Goal: Task Accomplishment & Management: Manage account settings

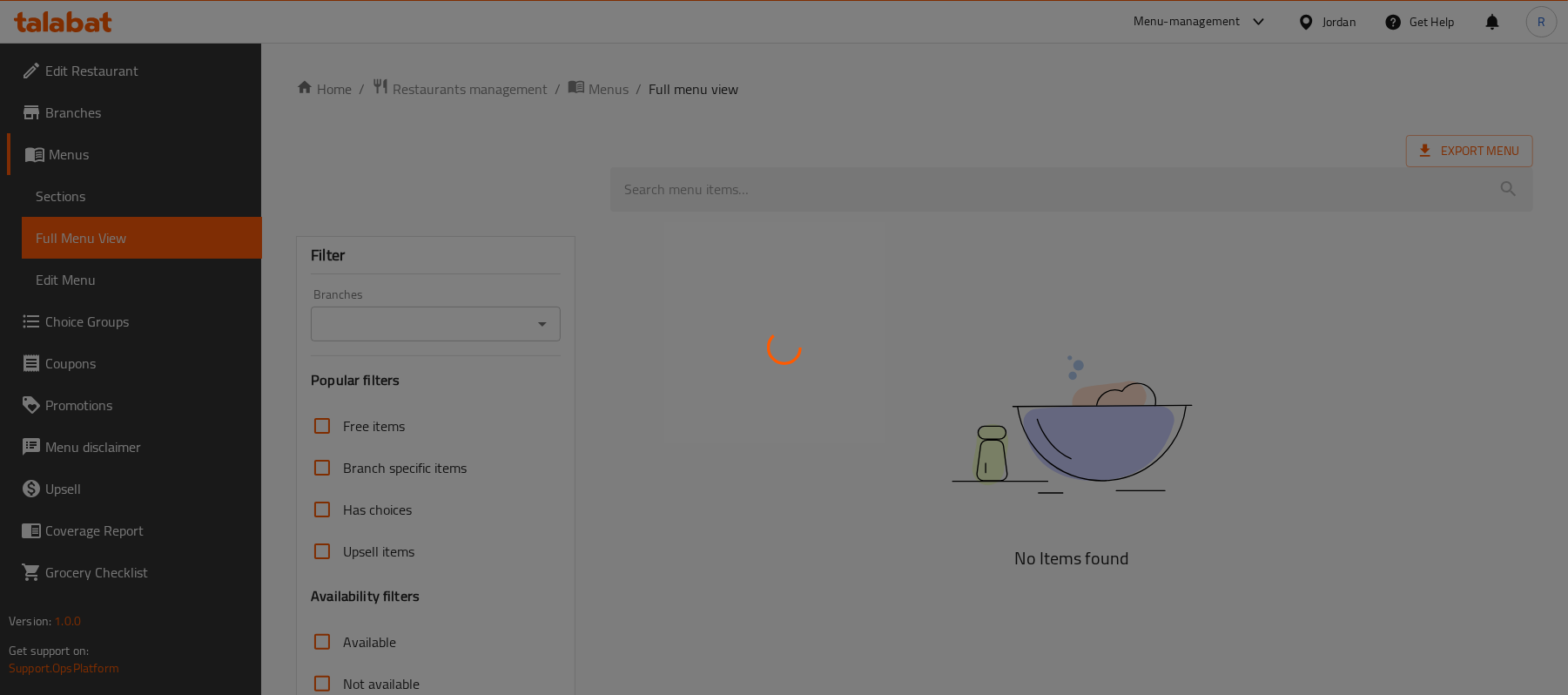
click at [943, 282] on div at bounding box center [784, 348] width 1568 height 695
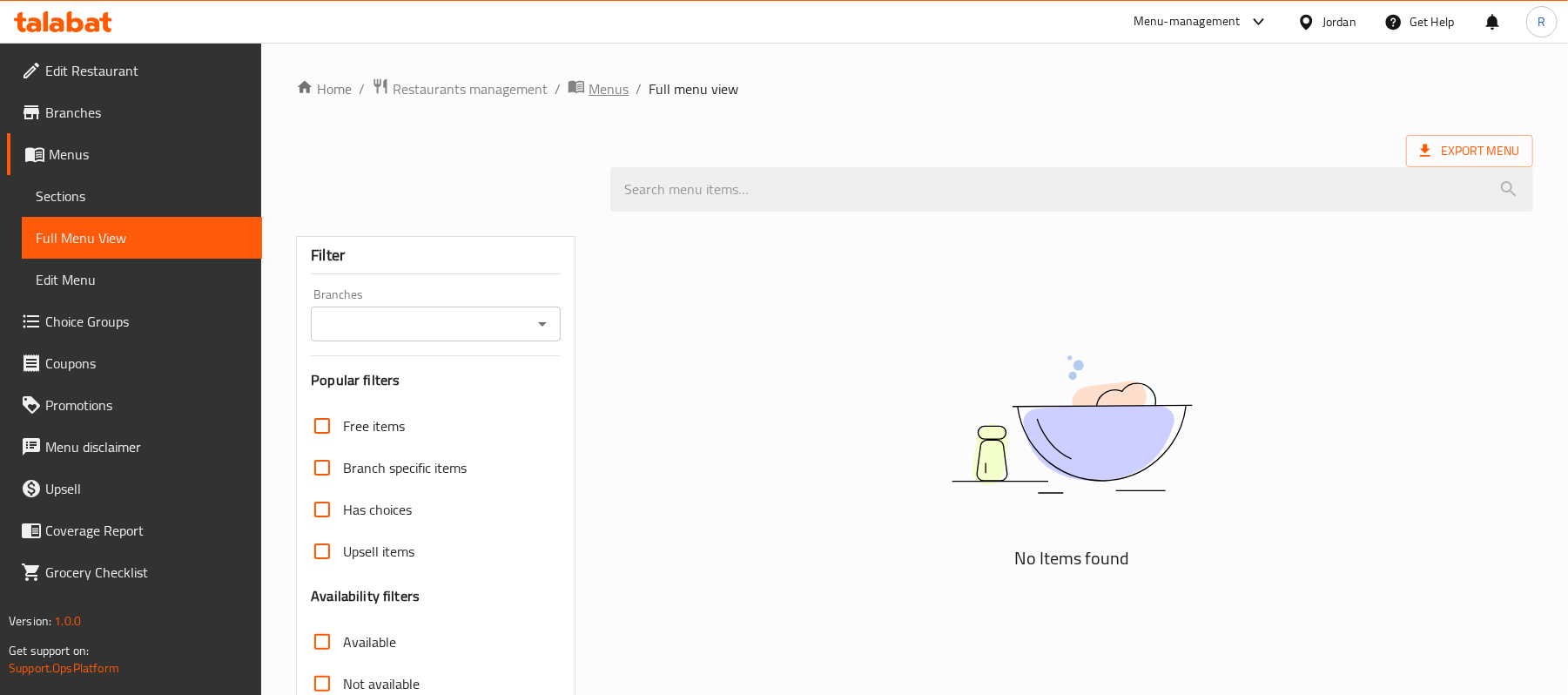
click at [611, 93] on span "Menus" at bounding box center [608, 89] width 40 height 21
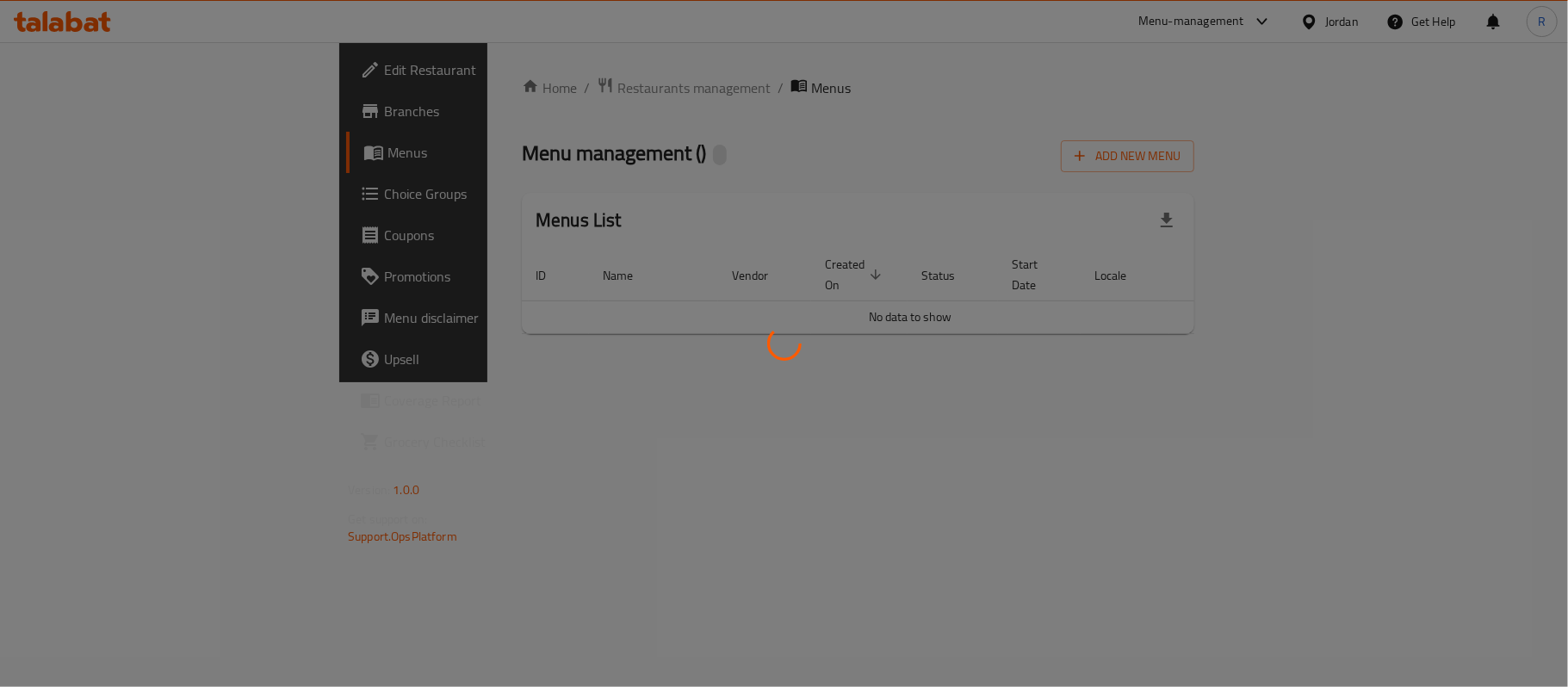
click at [563, 366] on div at bounding box center [784, 344] width 1568 height 687
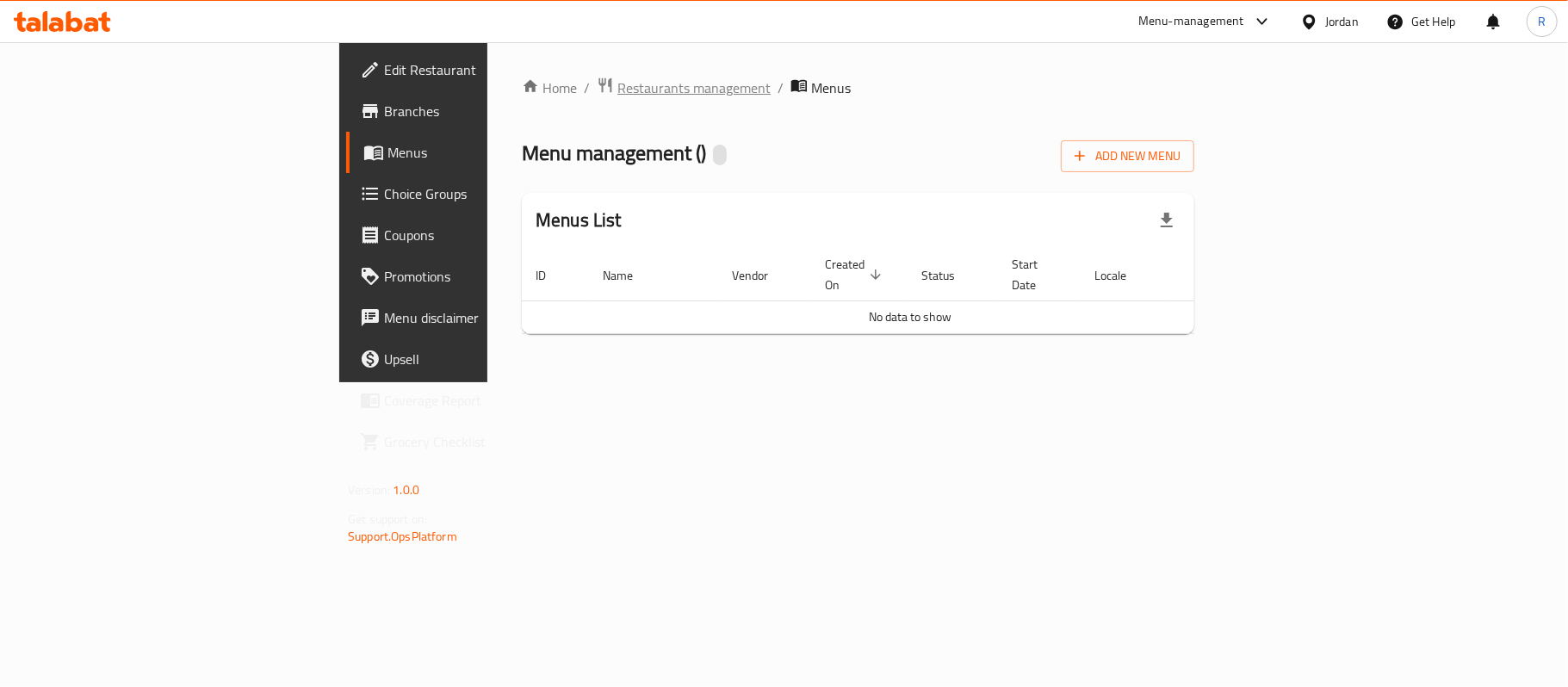
click at [617, 91] on span "Restaurants management" at bounding box center [694, 88] width 153 height 21
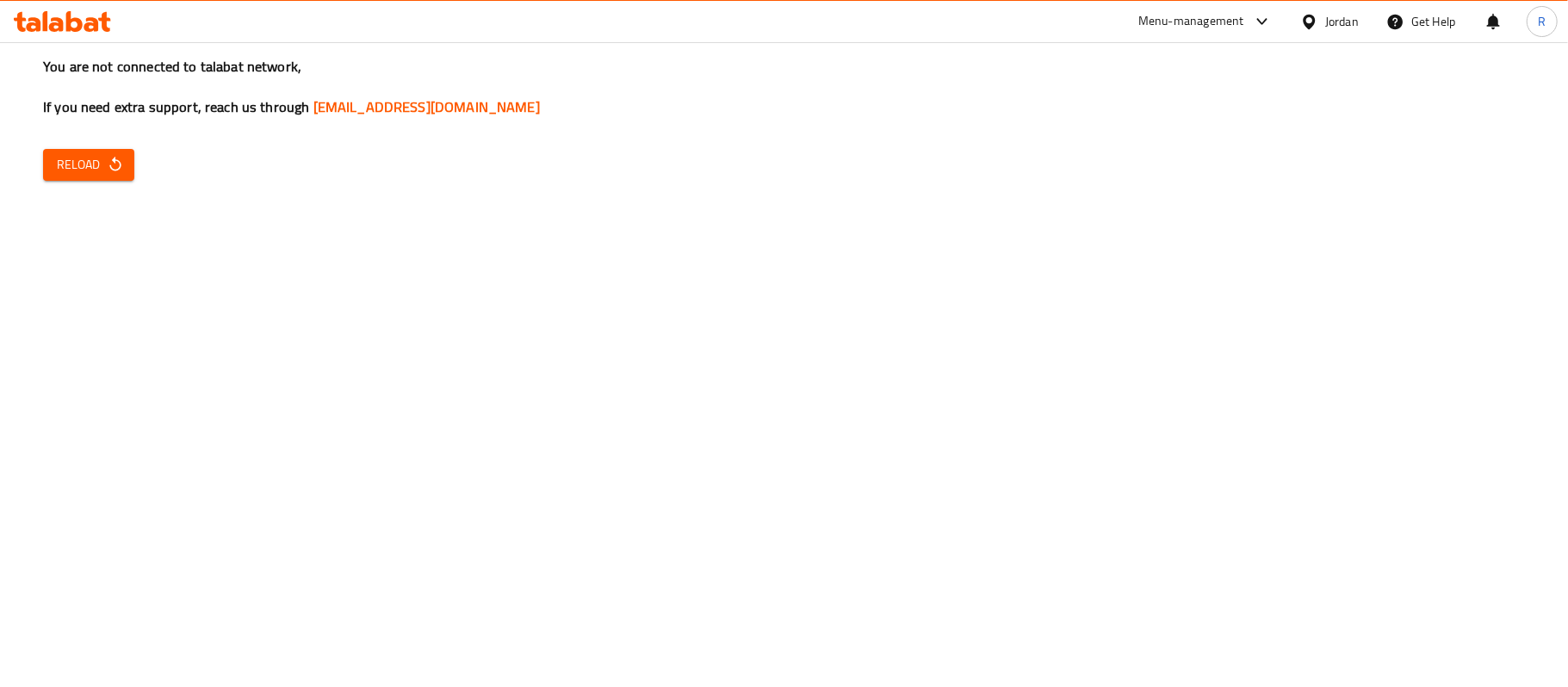
click at [1455, 188] on div "You are not connected to talabat network, If you need extra support, reach us t…" at bounding box center [784, 344] width 1568 height 687
click at [91, 170] on span "Reload" at bounding box center [89, 165] width 64 height 22
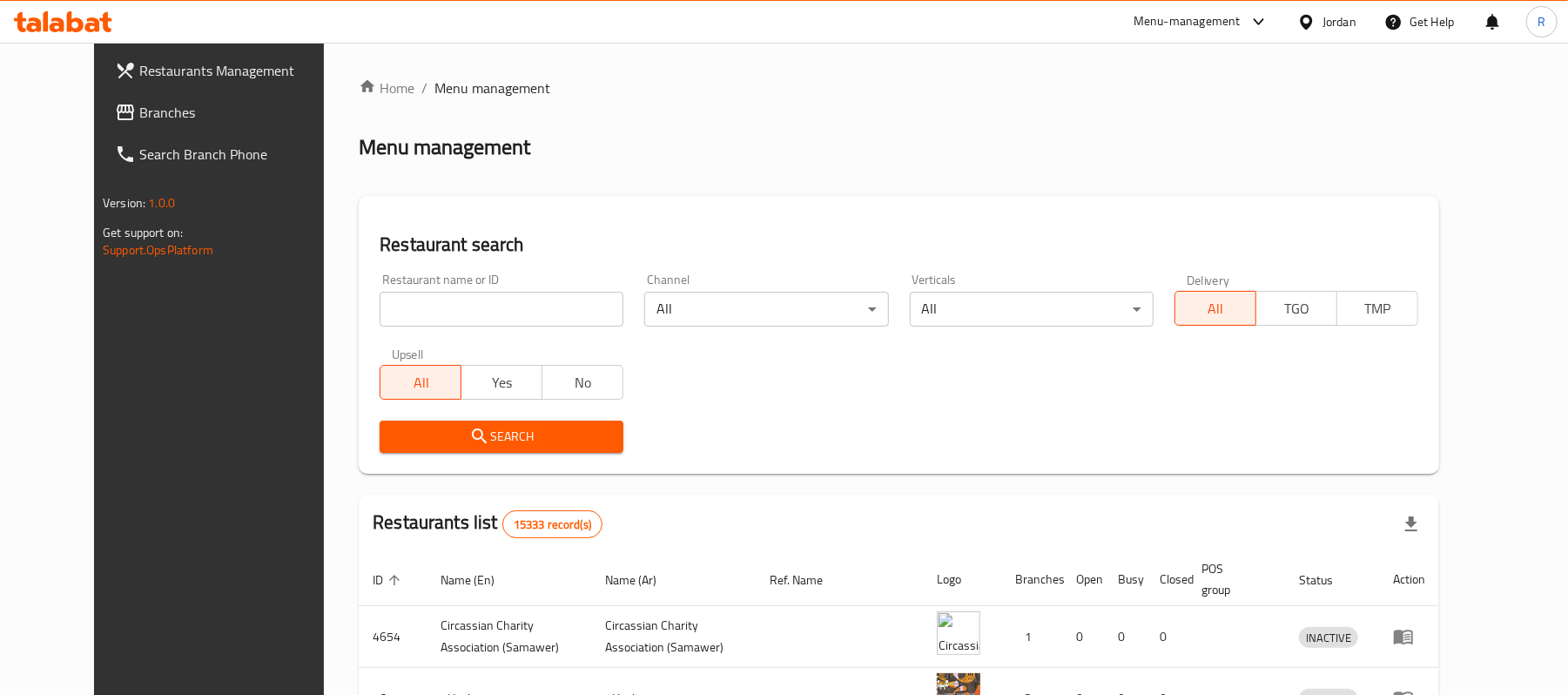
click at [199, 116] on span "Branches" at bounding box center [240, 113] width 203 height 21
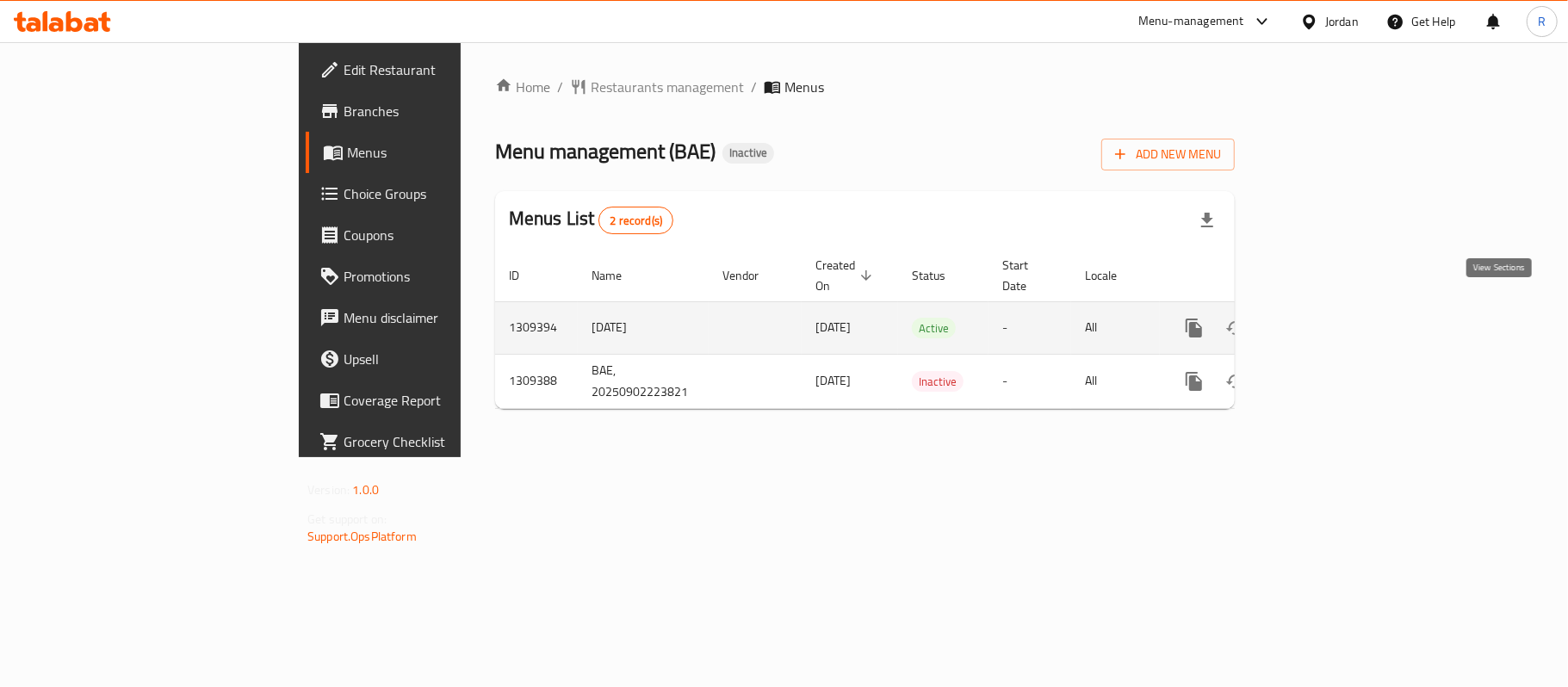
click at [1339, 308] on link "enhanced table" at bounding box center [1318, 329] width 41 height 41
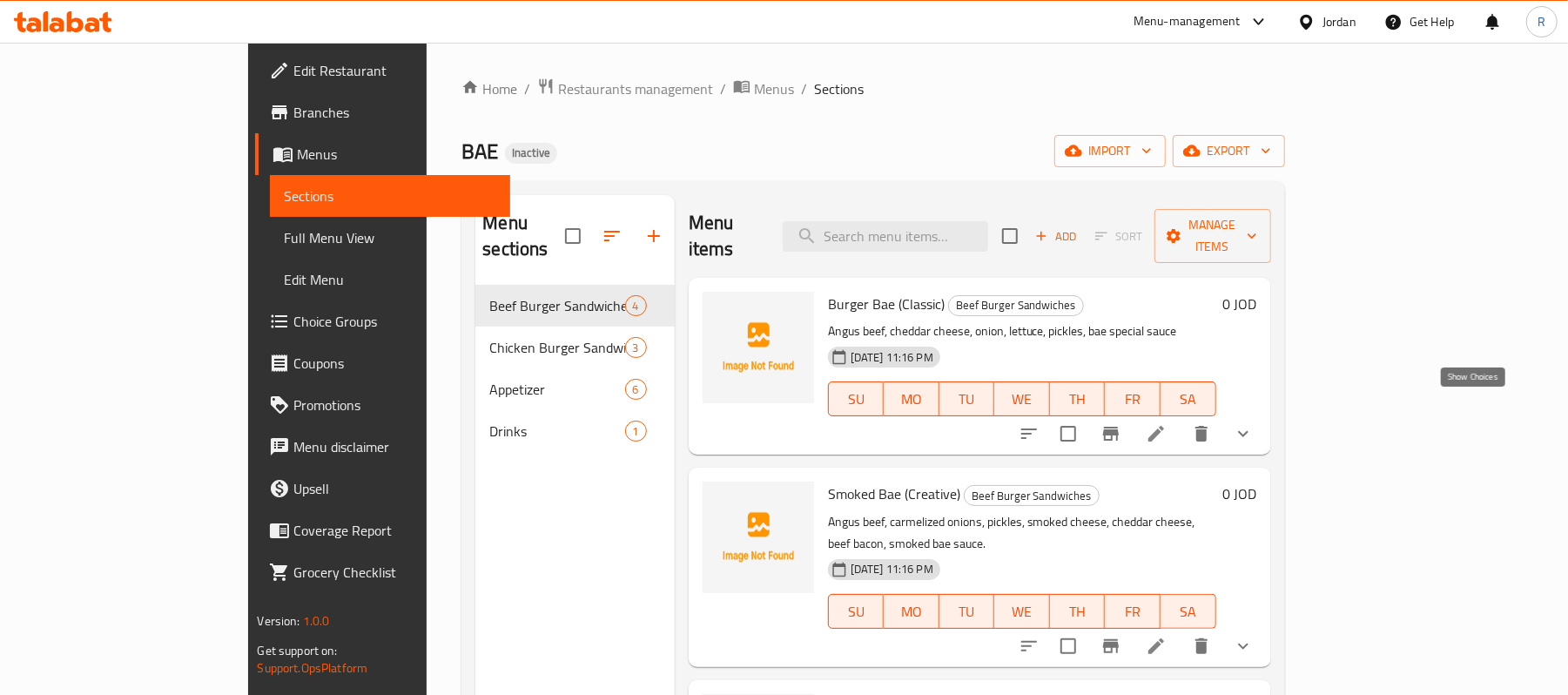
click at [1254, 423] on icon "show more" at bounding box center [1243, 434] width 21 height 21
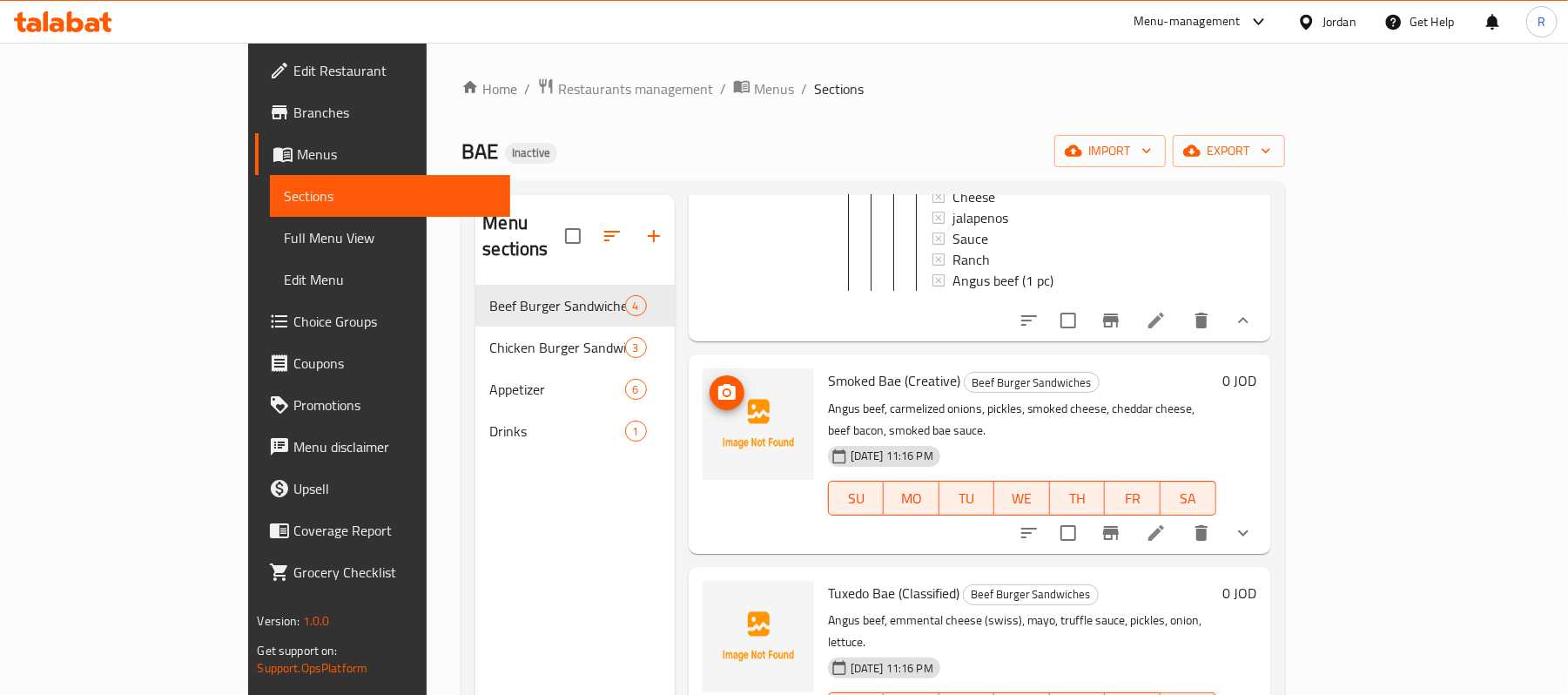
scroll to position [509, 0]
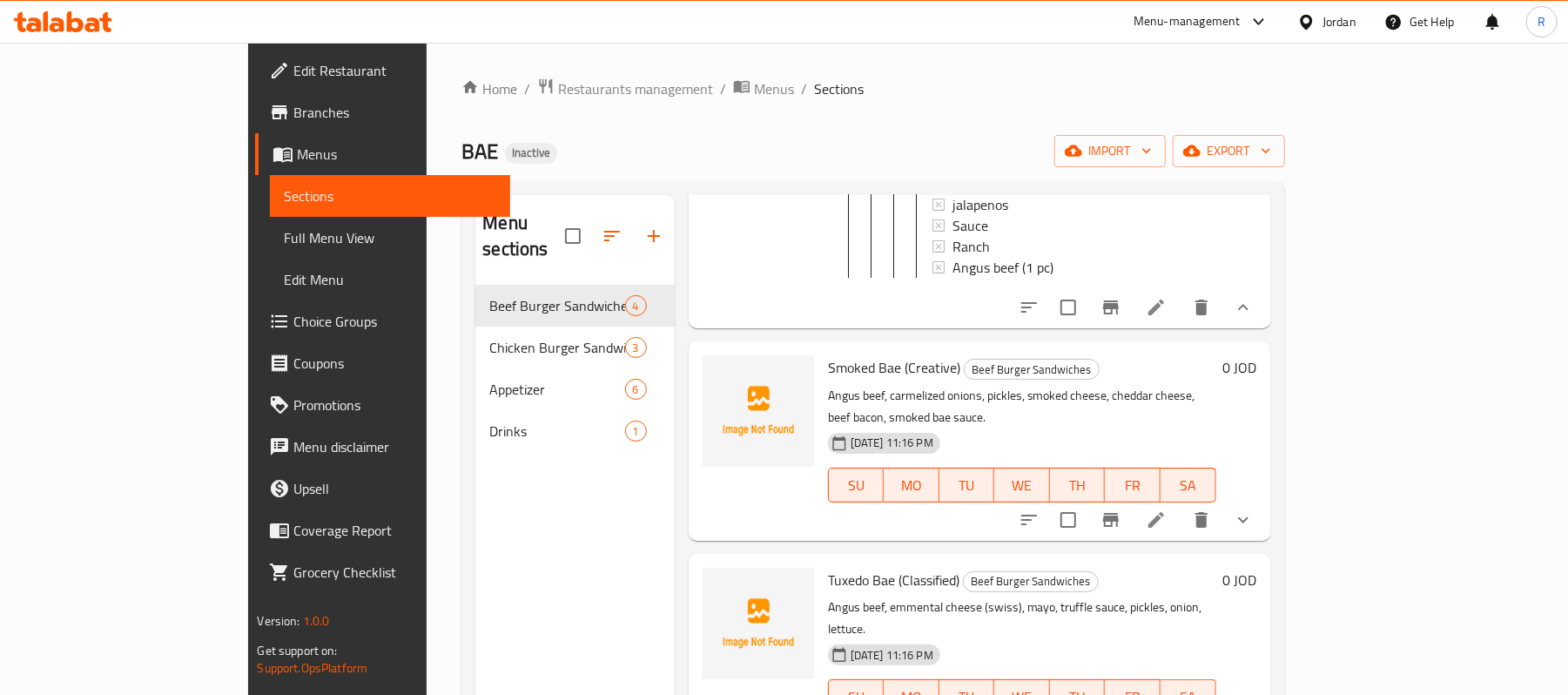
click at [1264, 499] on button "show more" at bounding box center [1243, 520] width 42 height 42
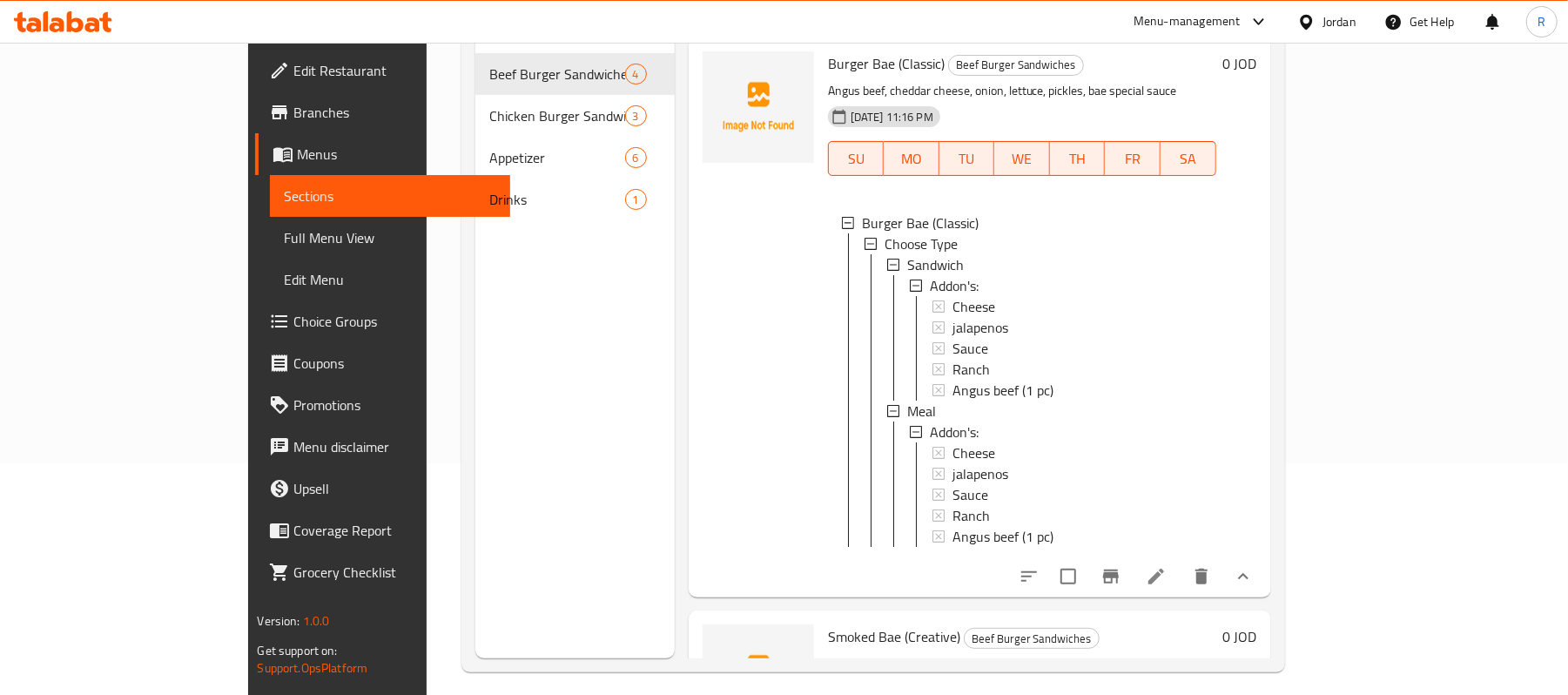
scroll to position [0, 0]
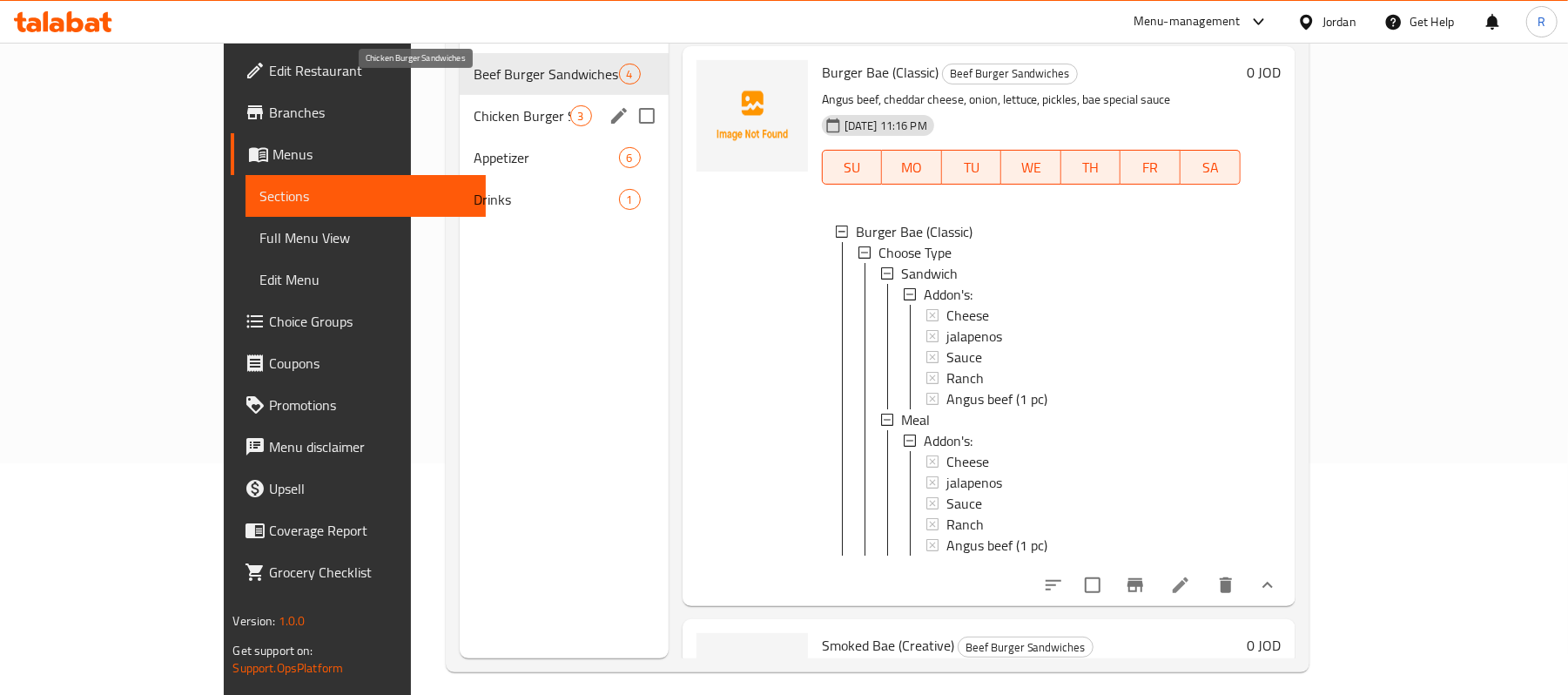
click at [474, 105] on span "Chicken Burger Sandwiches" at bounding box center [522, 116] width 97 height 21
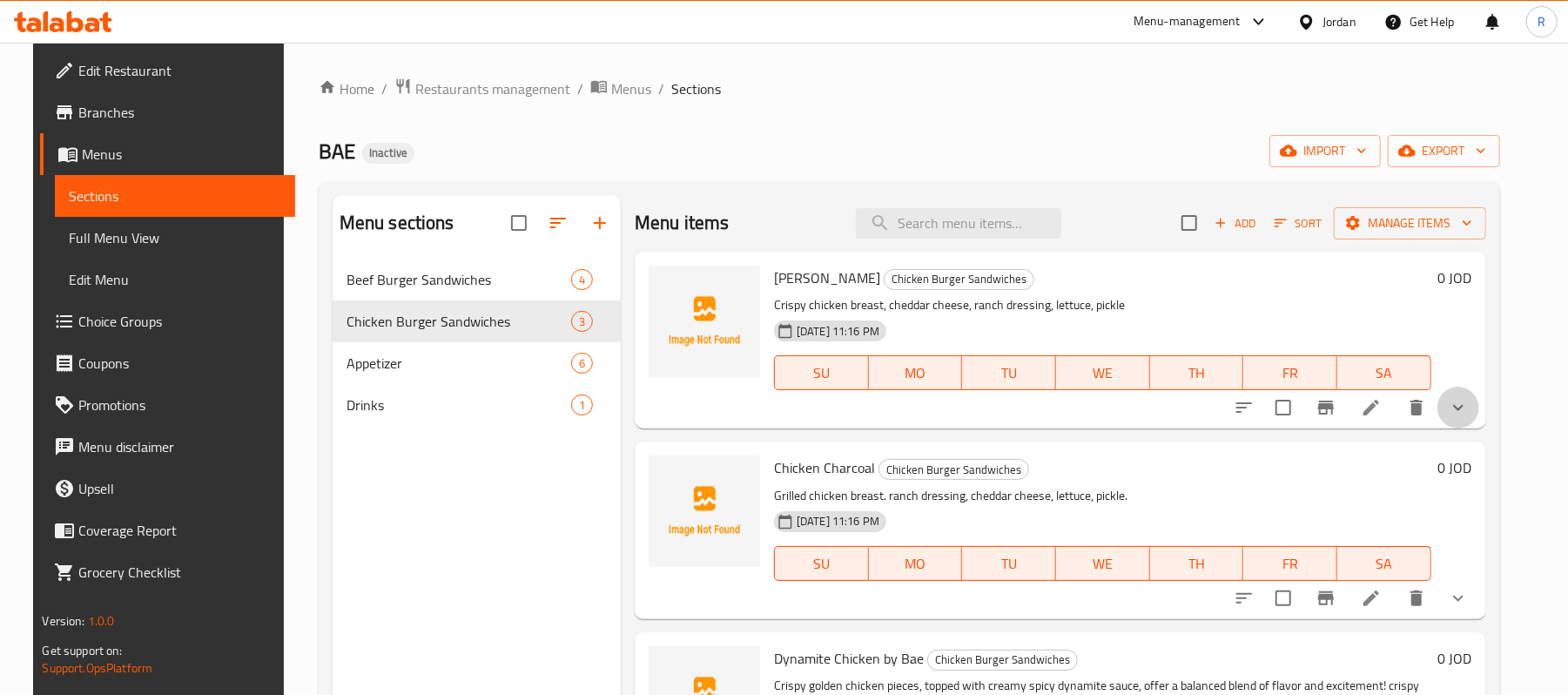
click at [1479, 401] on button "show more" at bounding box center [1458, 408] width 42 height 42
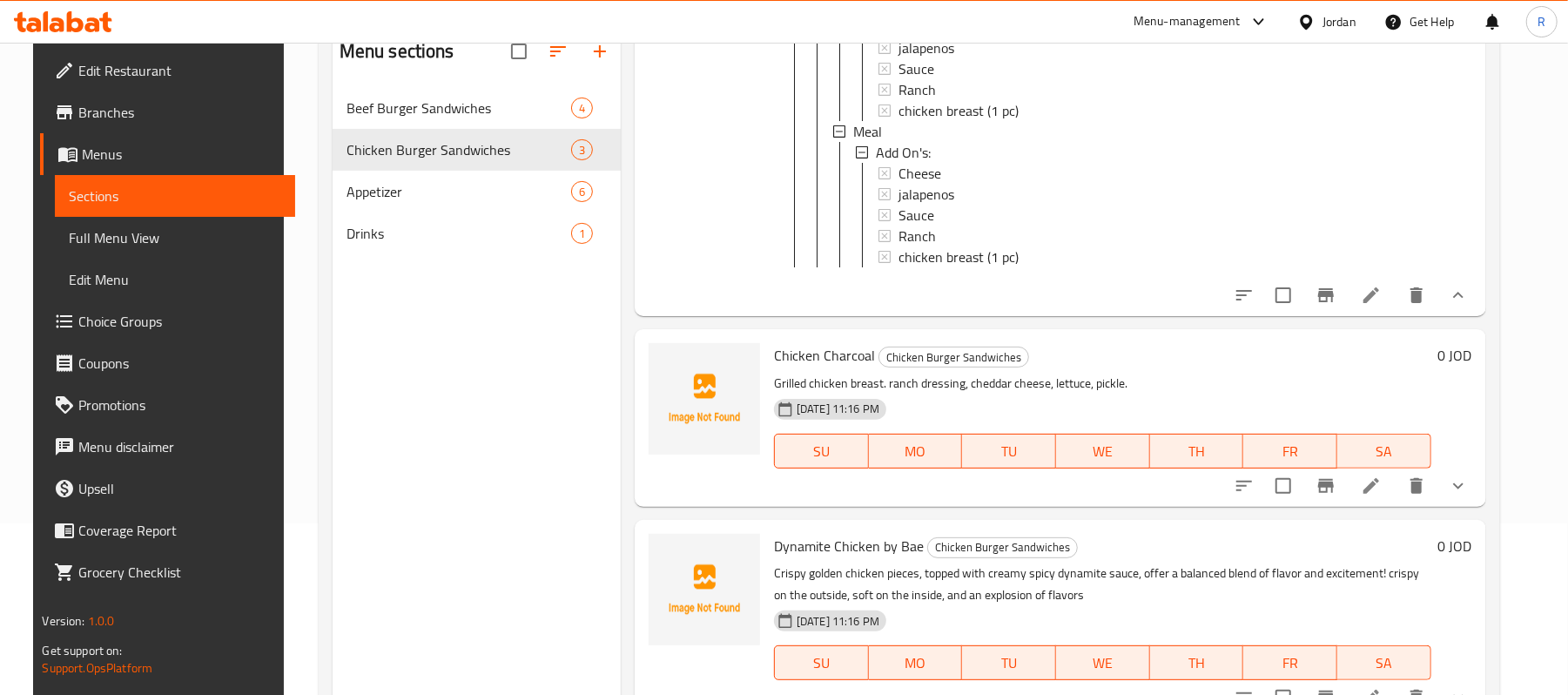
scroll to position [245, 0]
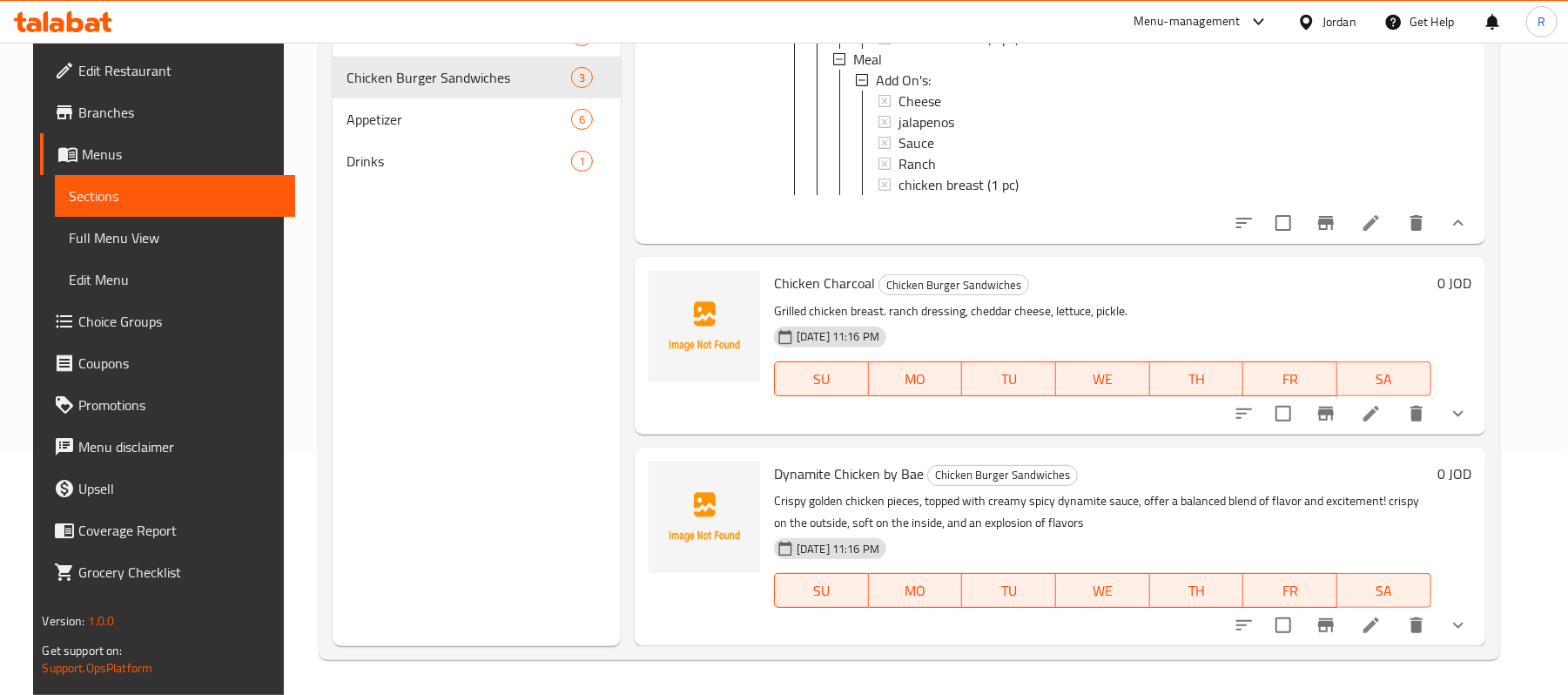
click at [1468, 395] on button "show more" at bounding box center [1458, 414] width 42 height 42
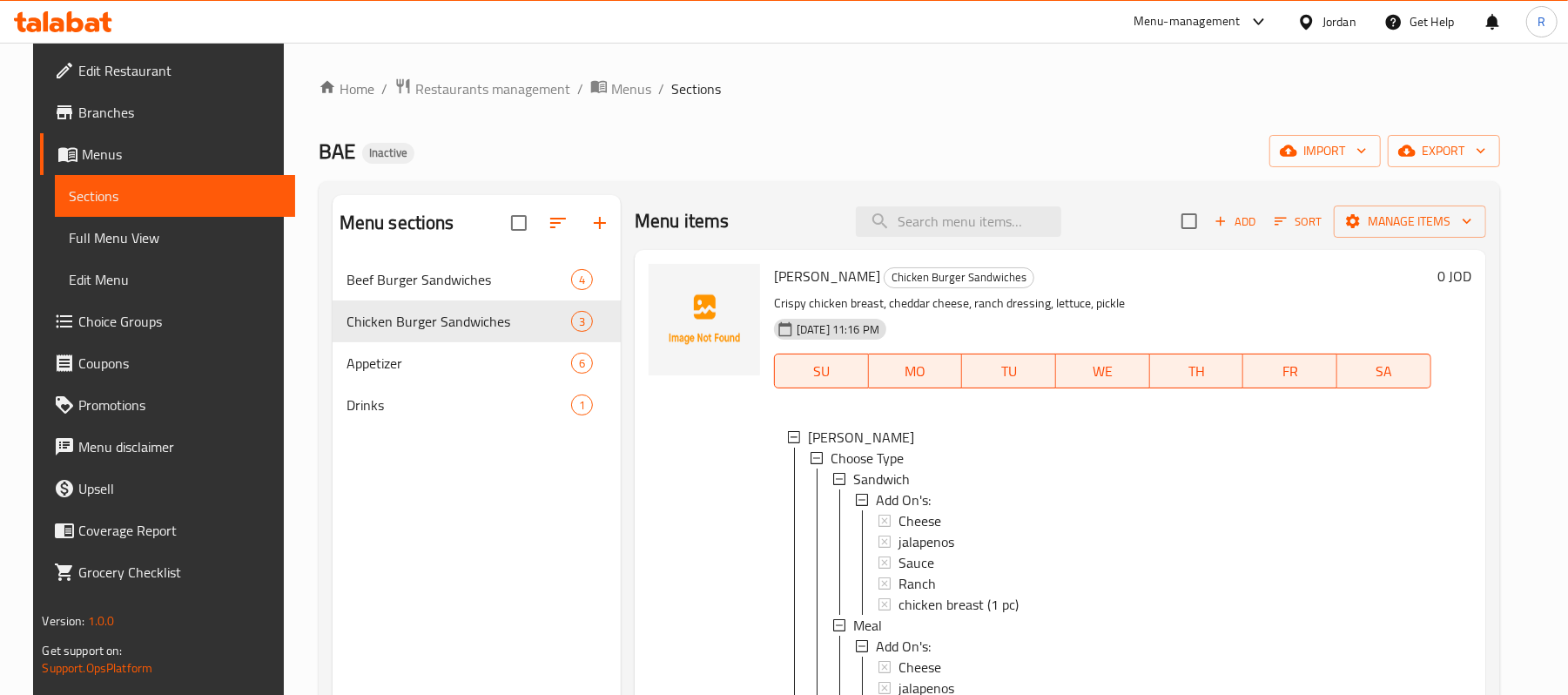
scroll to position [0, 0]
click at [166, 234] on span "Full Menu View" at bounding box center [175, 238] width 213 height 21
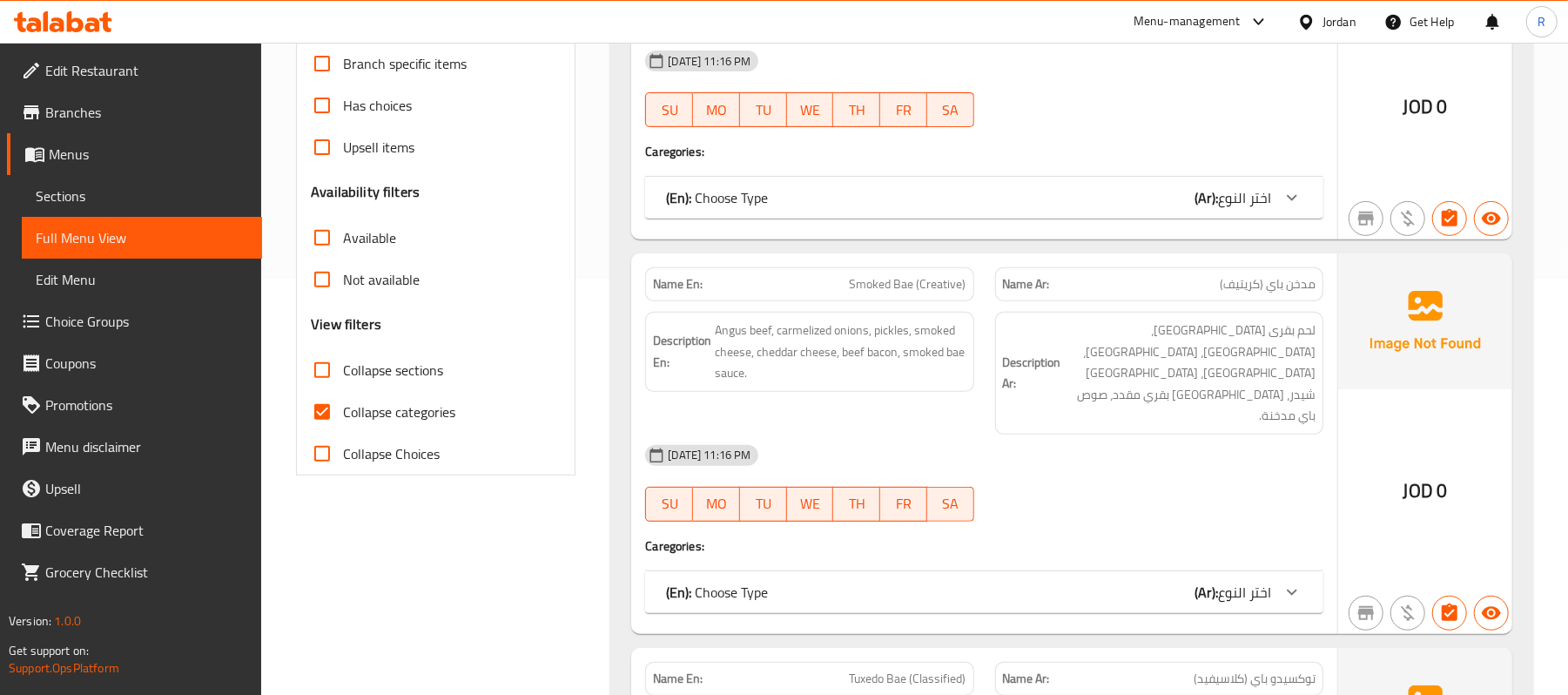
scroll to position [464, 0]
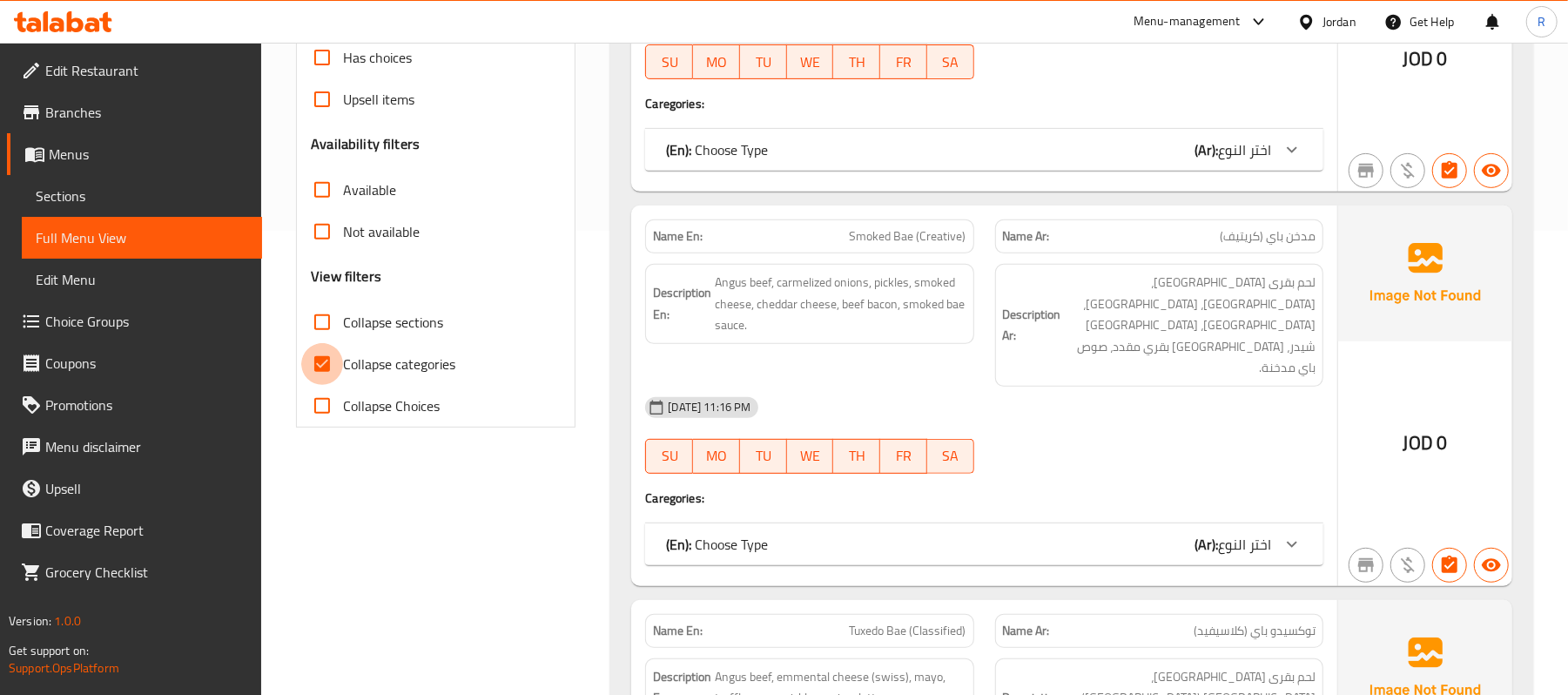
click at [324, 369] on input "Collapse categories" at bounding box center [322, 365] width 42 height 42
checkbox input "false"
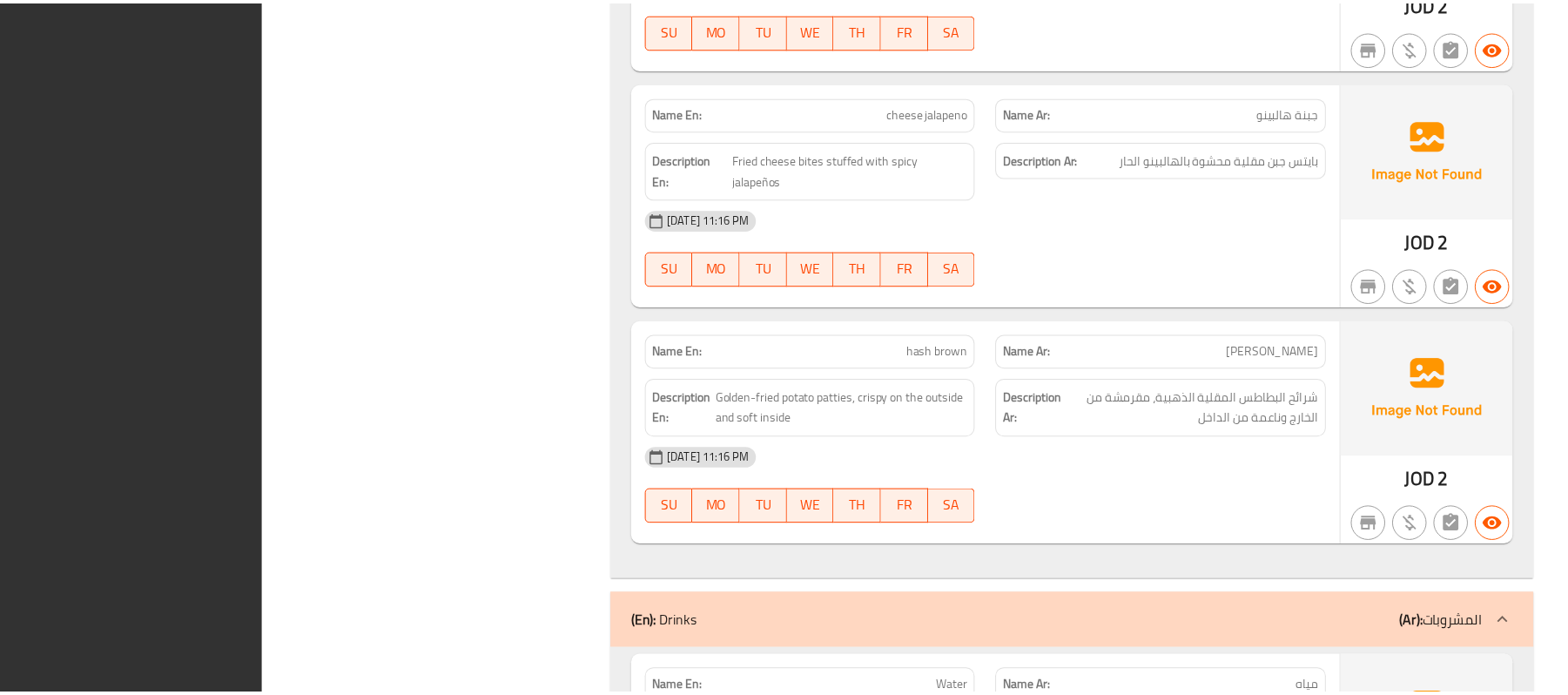
scroll to position [8943, 0]
